Goal: Information Seeking & Learning: Check status

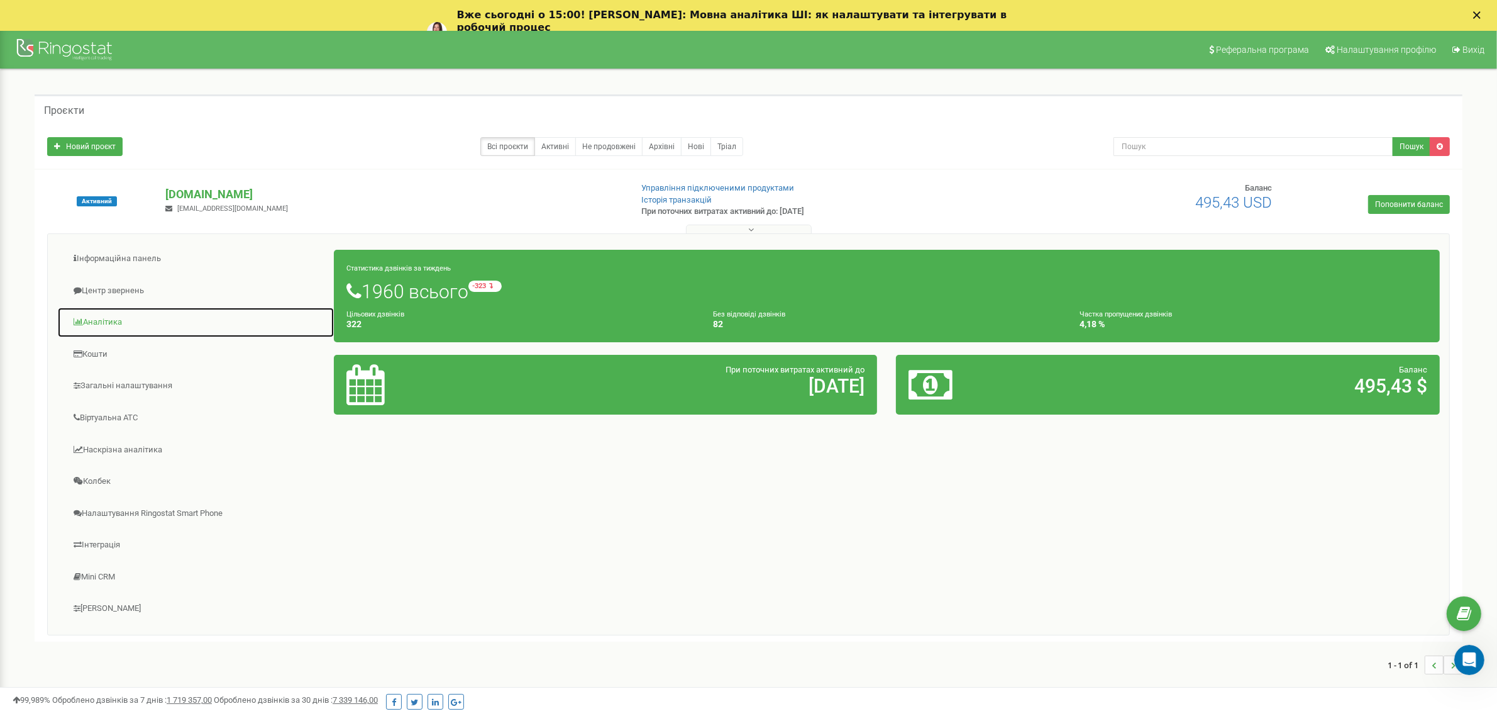
click at [109, 321] on link "Аналiтика" at bounding box center [195, 322] width 277 height 31
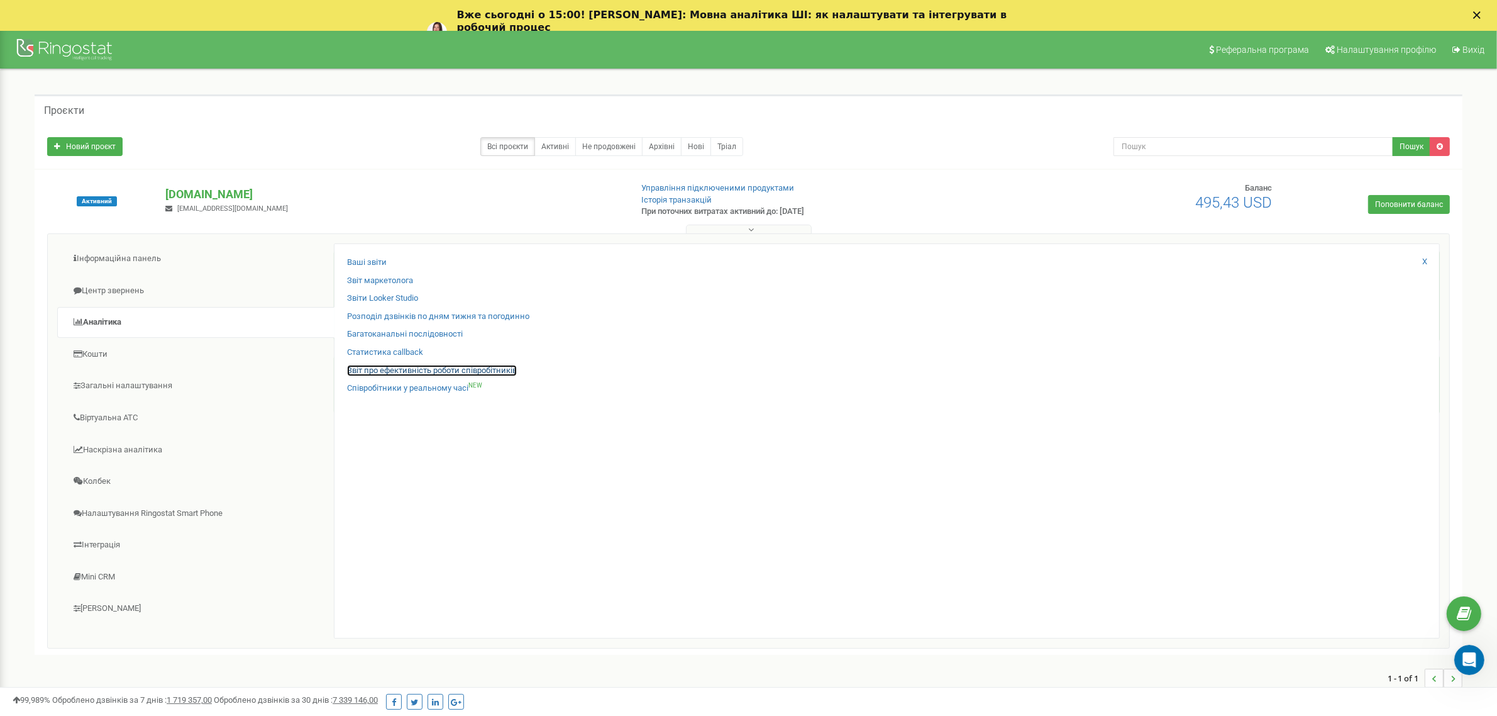
click at [438, 373] on link "Звіт про ефективність роботи співробітників" at bounding box center [432, 371] width 170 height 12
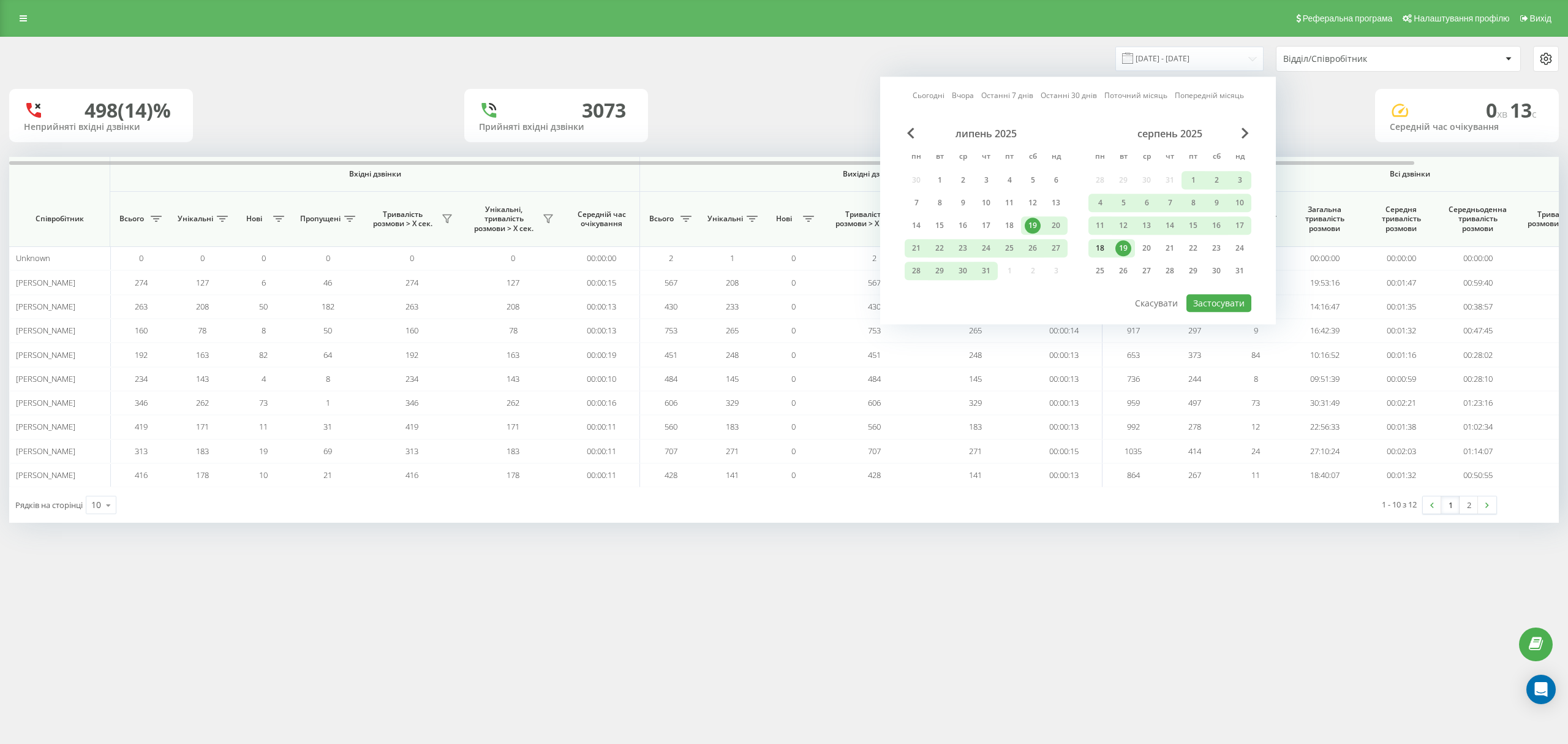
click at [1102, 248] on div "18" at bounding box center [1100, 248] width 16 height 16
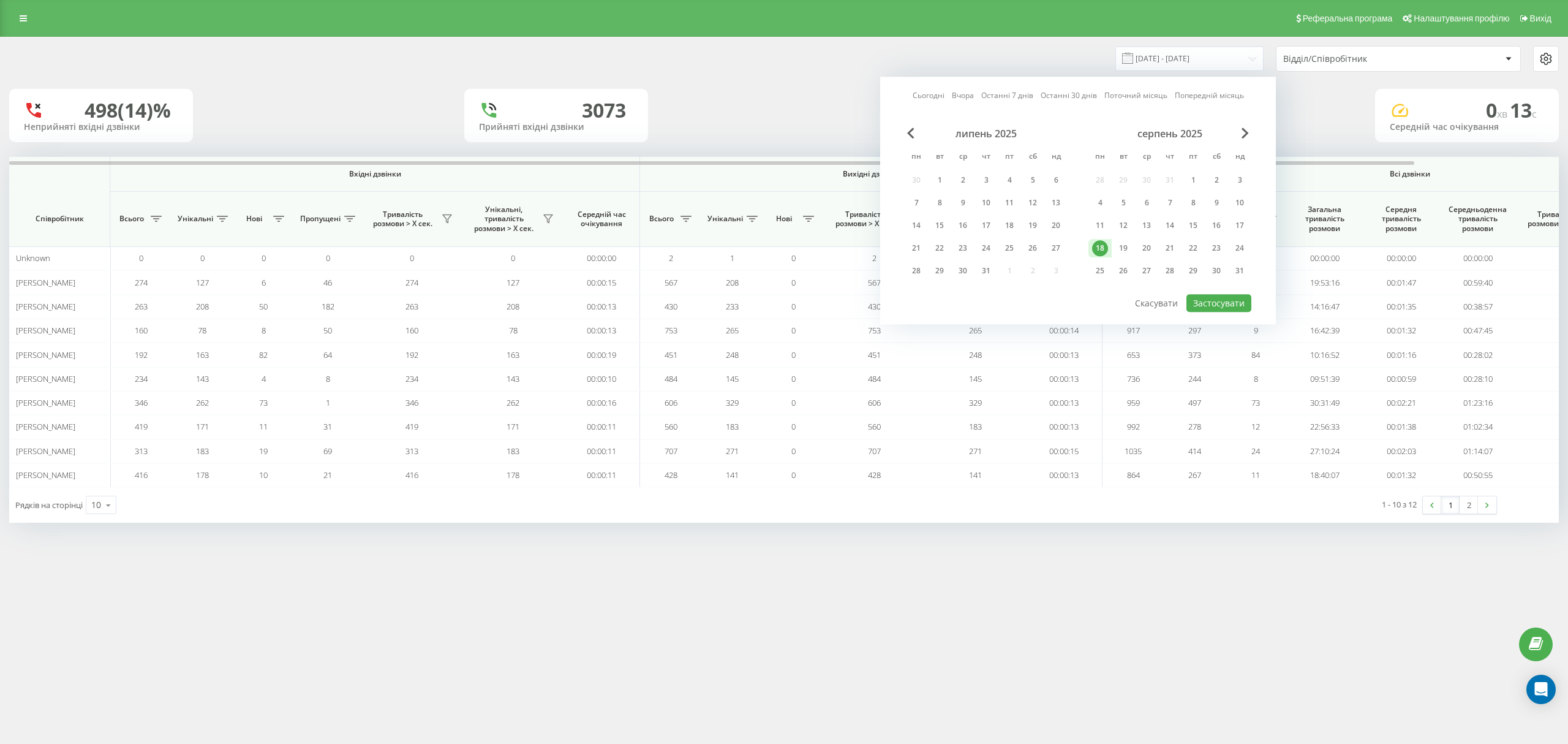
click at [1102, 248] on div "18" at bounding box center [1100, 248] width 16 height 16
drag, startPoint x: 1230, startPoint y: 303, endPoint x: 667, endPoint y: 192, distance: 573.8
click at [1228, 303] on button "Застосувати" at bounding box center [1218, 303] width 65 height 18
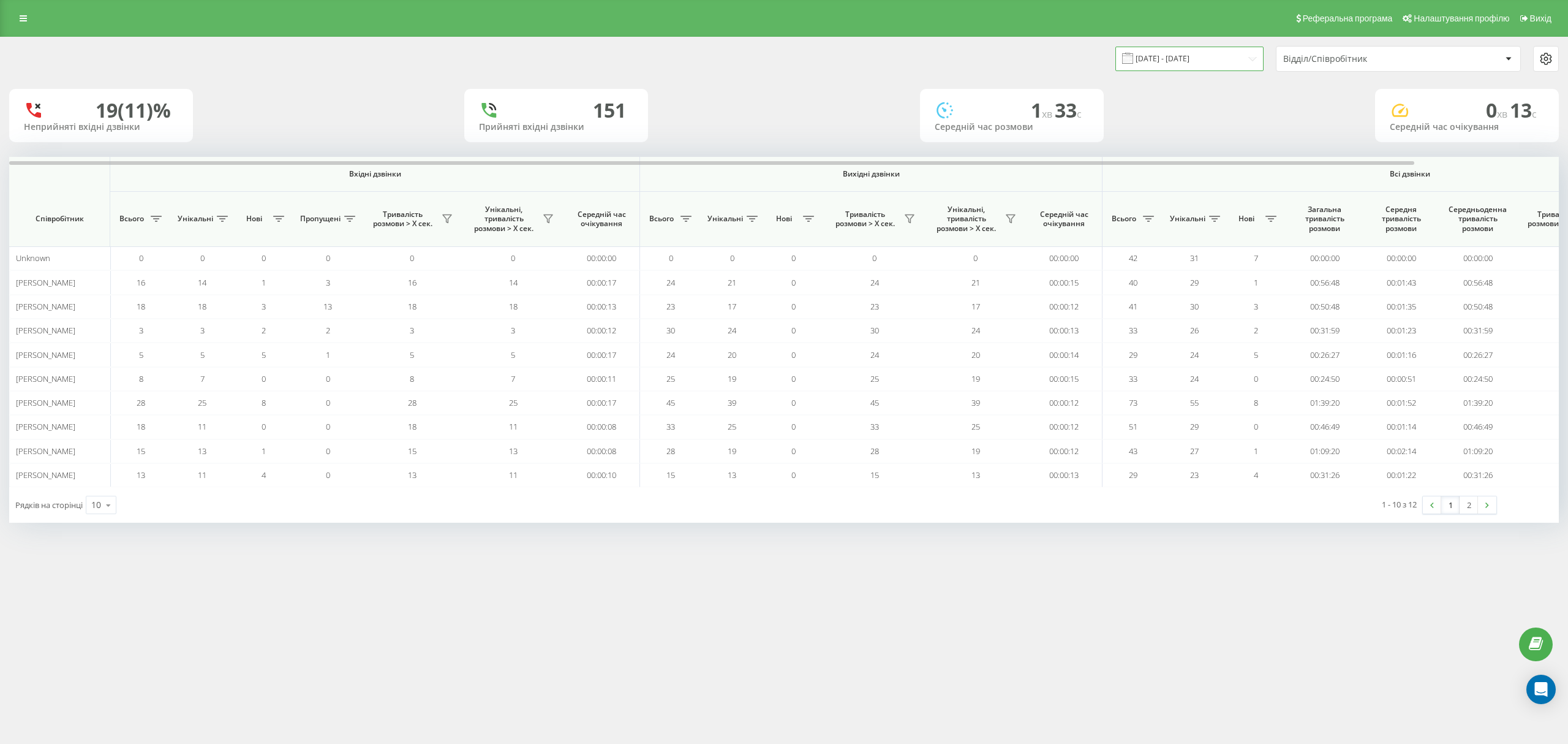
click at [1189, 65] on input "[DATE] - [DATE]" at bounding box center [1189, 58] width 148 height 24
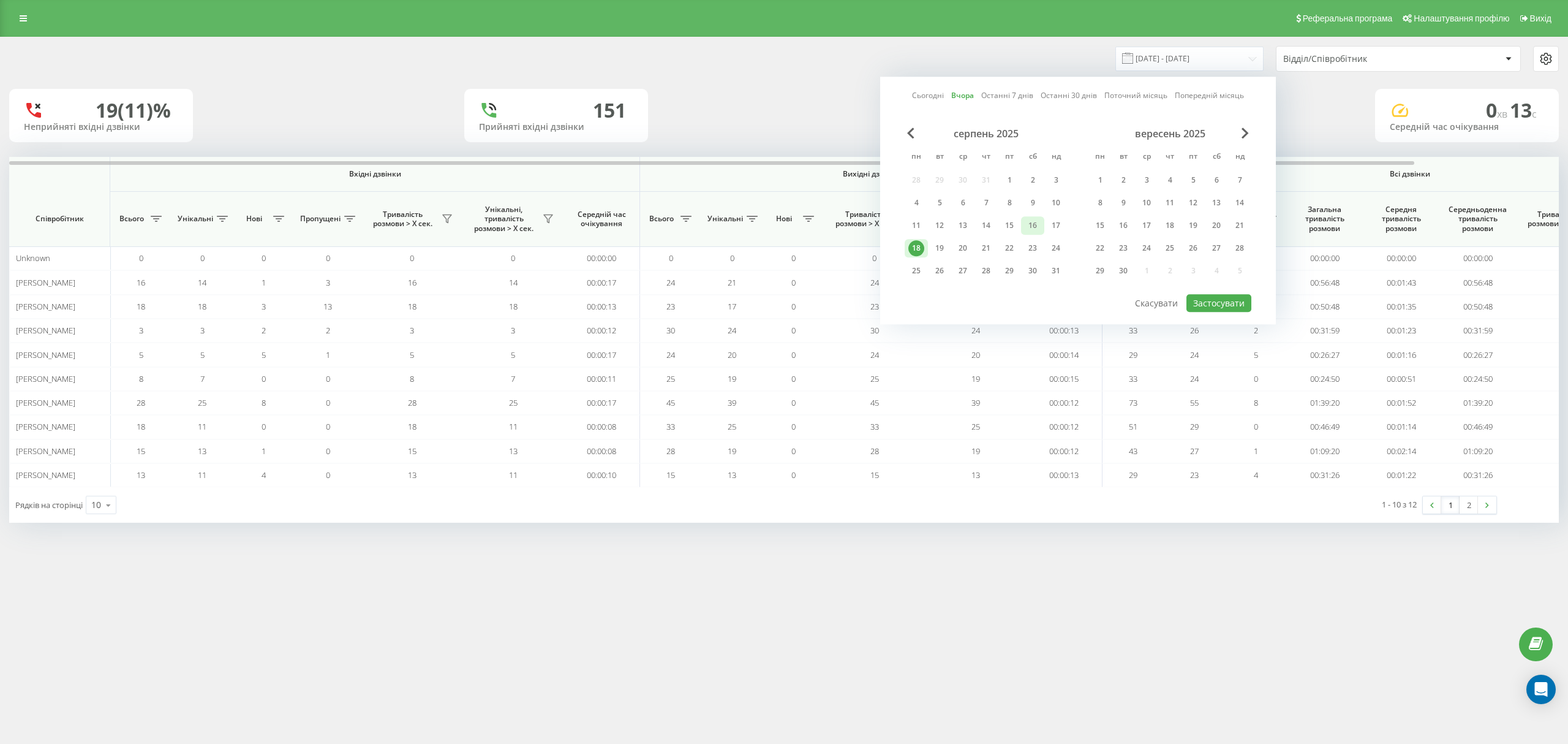
click at [1032, 234] on div "16" at bounding box center [1032, 225] width 23 height 19
click at [1208, 300] on button "Застосувати" at bounding box center [1218, 303] width 65 height 18
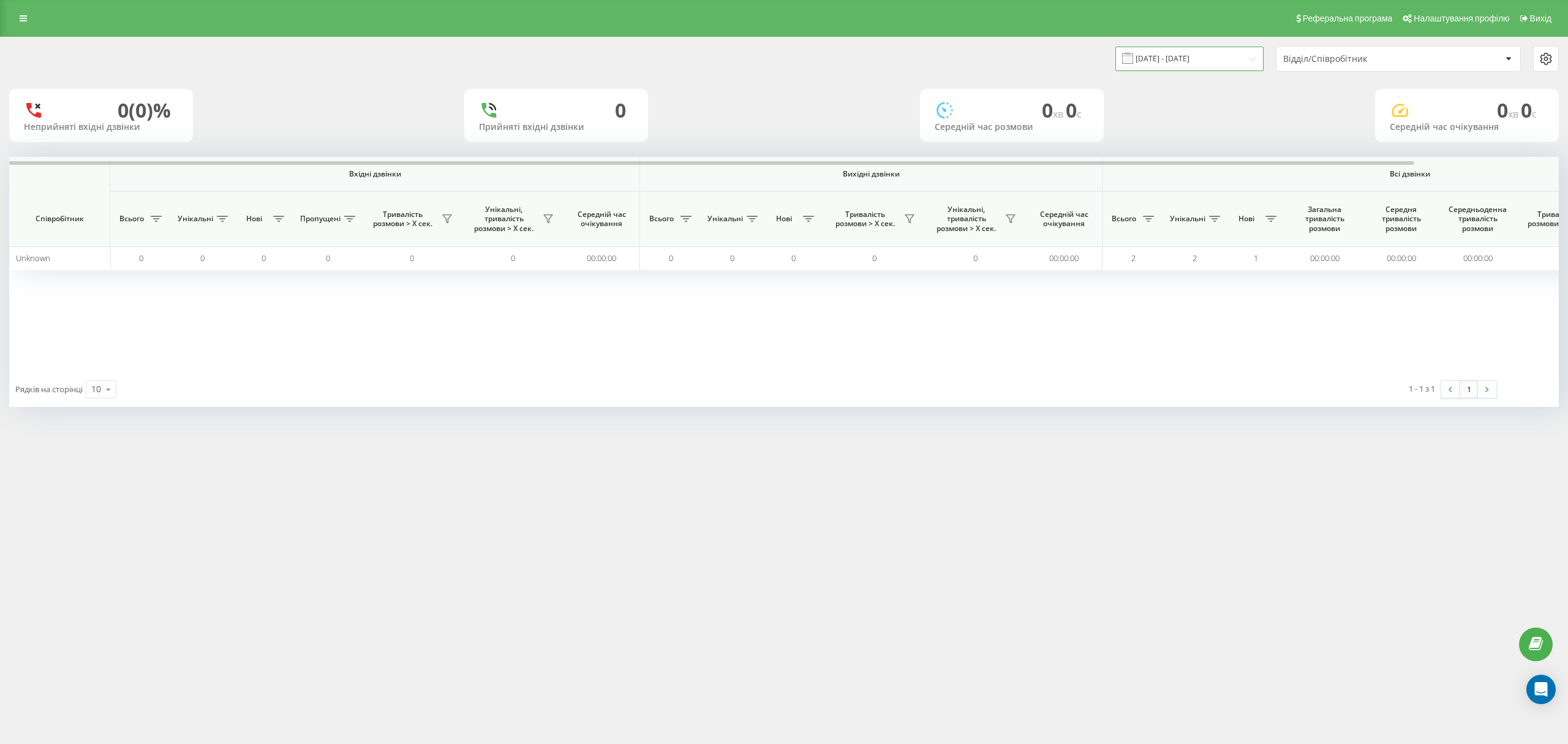
click at [1164, 61] on input "[DATE] - [DATE]" at bounding box center [1189, 58] width 148 height 24
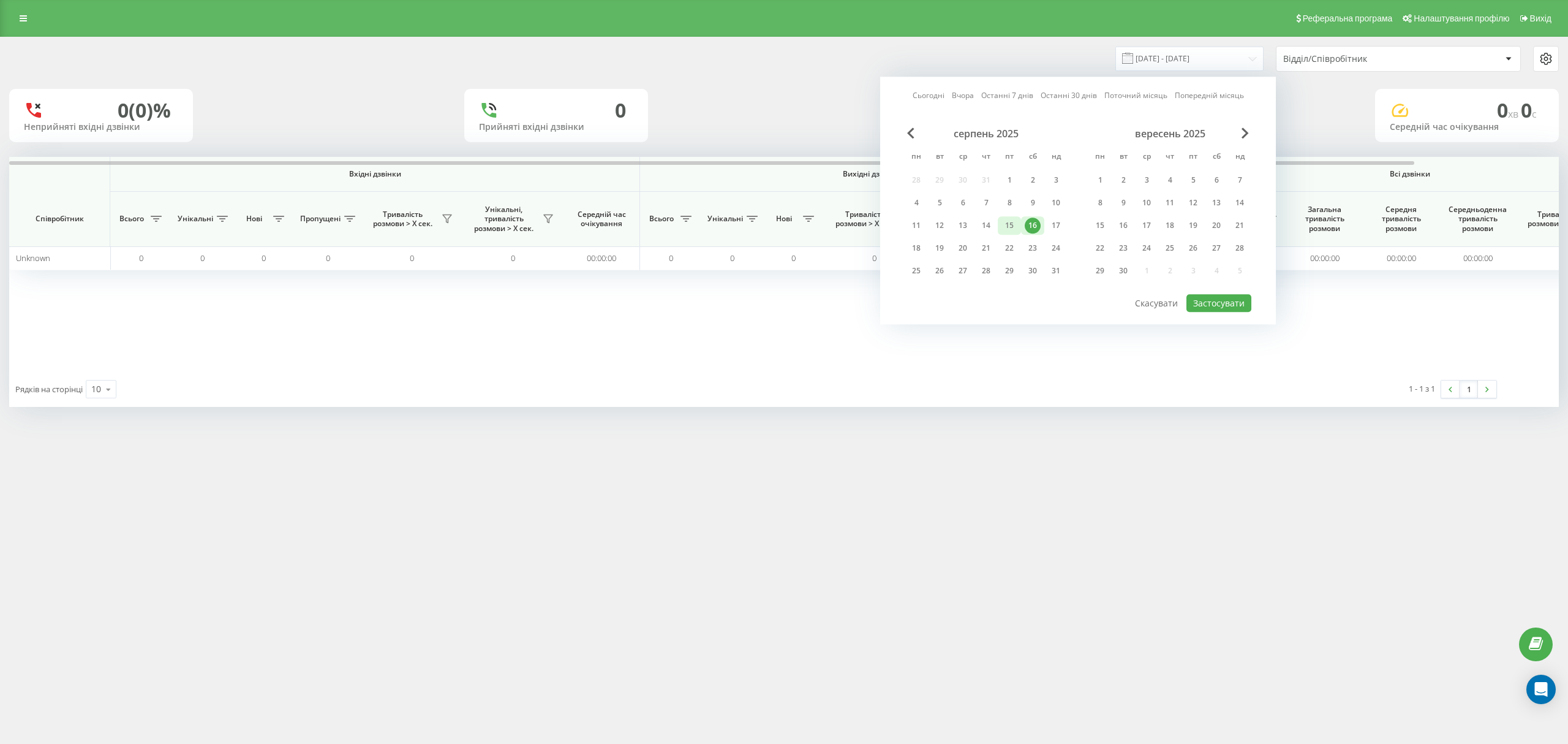
click at [1011, 224] on div "15" at bounding box center [1009, 225] width 16 height 16
click at [1212, 297] on button "Застосувати" at bounding box center [1218, 303] width 65 height 18
type input "[DATE] - [DATE]"
